Goal: Find contact information: Find contact information

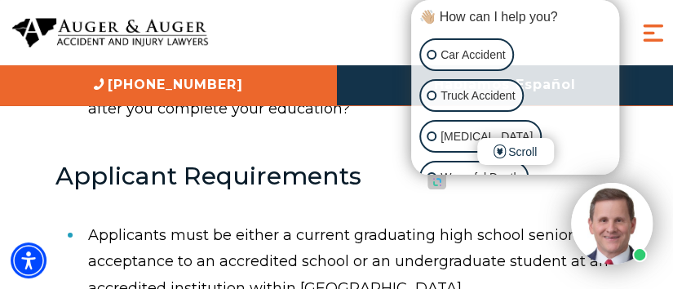
scroll to position [1223, 0]
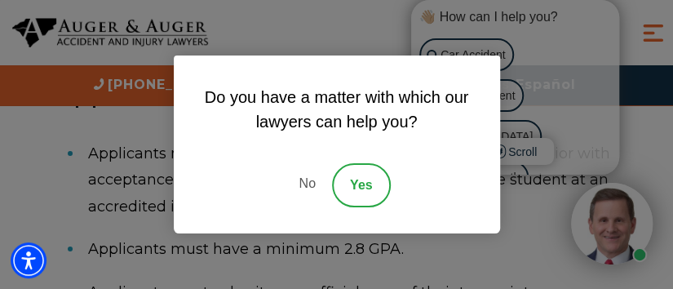
click at [309, 182] on link "No" at bounding box center [306, 185] width 49 height 44
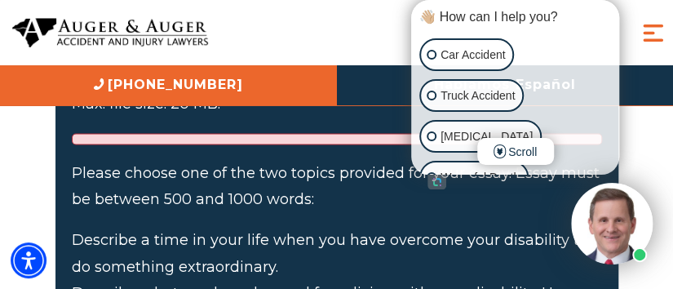
scroll to position [3099, 0]
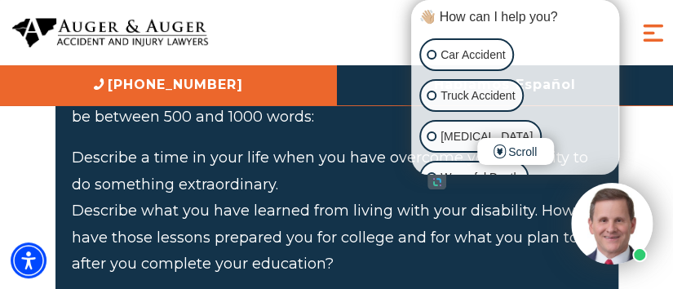
click at [555, 24] on div "👋🏼 How can I help you?" at bounding box center [515, 17] width 200 height 18
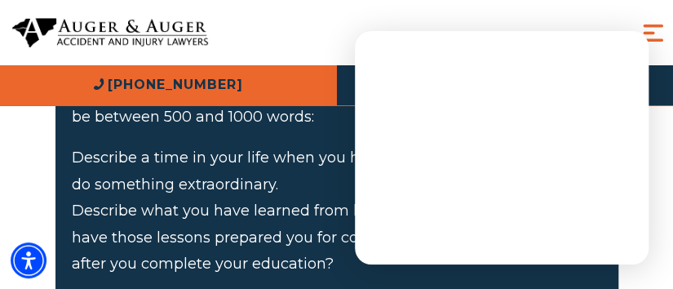
click at [303, 69] on link "[PHONE_NUMBER]" at bounding box center [168, 85] width 337 height 40
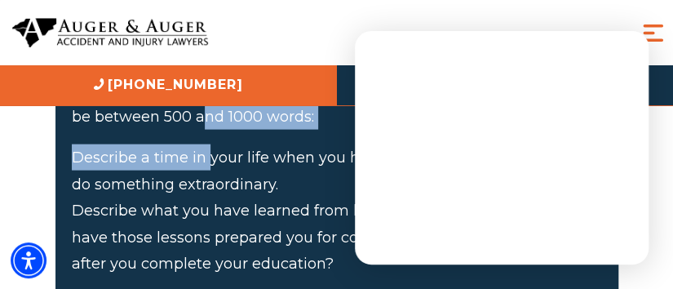
drag, startPoint x: 205, startPoint y: 125, endPoint x: 198, endPoint y: 133, distance: 11.0
click at [198, 133] on li "Please choose one of the two topics provided for your essay. Essay must be betw…" at bounding box center [337, 177] width 530 height 200
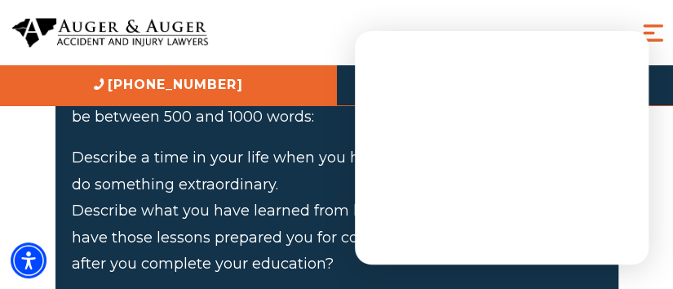
drag, startPoint x: 276, startPoint y: 32, endPoint x: 259, endPoint y: 15, distance: 24.2
click at [276, 30] on div "About Us Attorneys Herbert Auger Arlene Auger Hunter Gillespie Madison McLawhor…" at bounding box center [336, 32] width 673 height 65
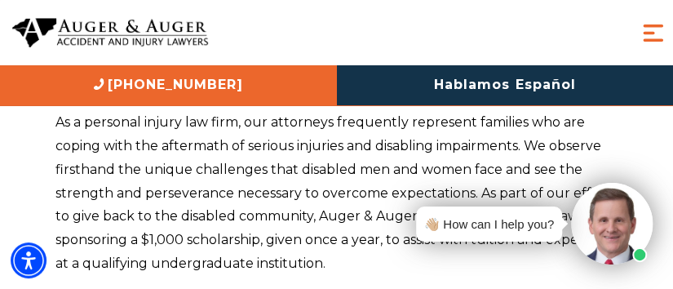
scroll to position [0, 0]
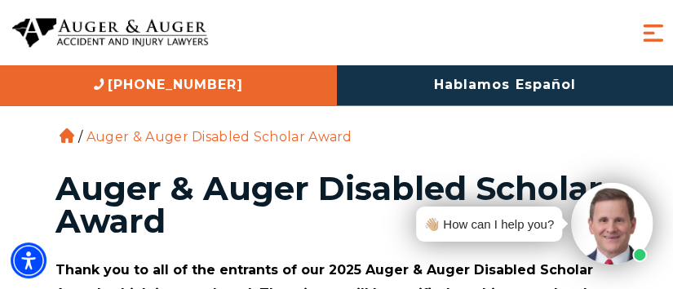
click at [293, 30] on div "About Us Attorneys Herbert Auger Arlene Auger Hunter Gillespie Madison McLawhor…" at bounding box center [336, 32] width 673 height 65
click at [208, 117] on ol "Home / Auger & Auger Disabled Scholar Award" at bounding box center [336, 74] width 563 height 148
